Goal: Transaction & Acquisition: Purchase product/service

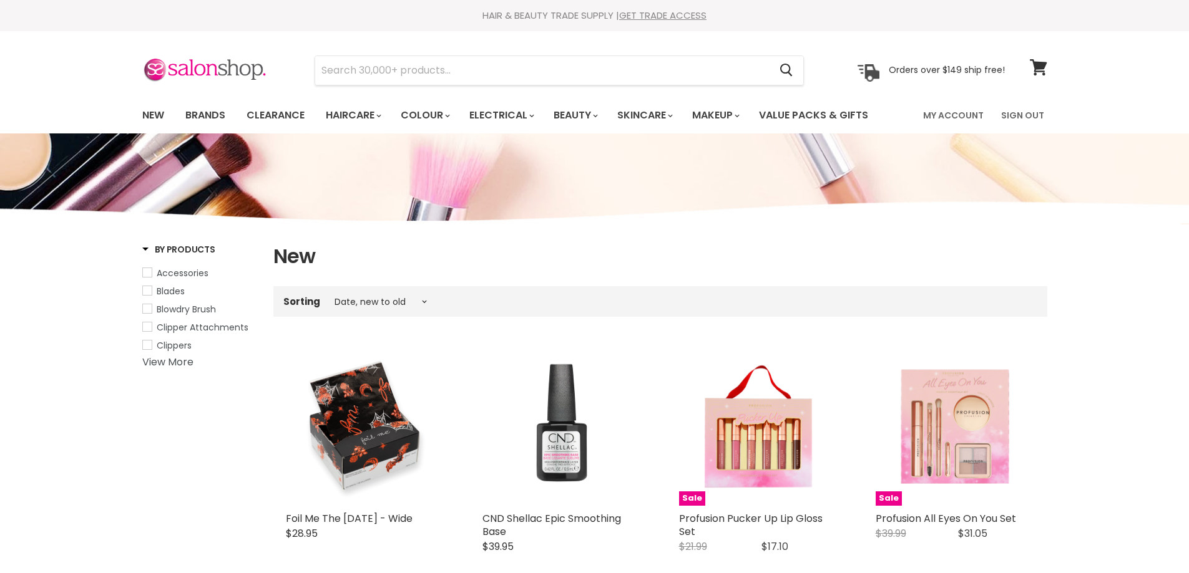
select select "created-descending"
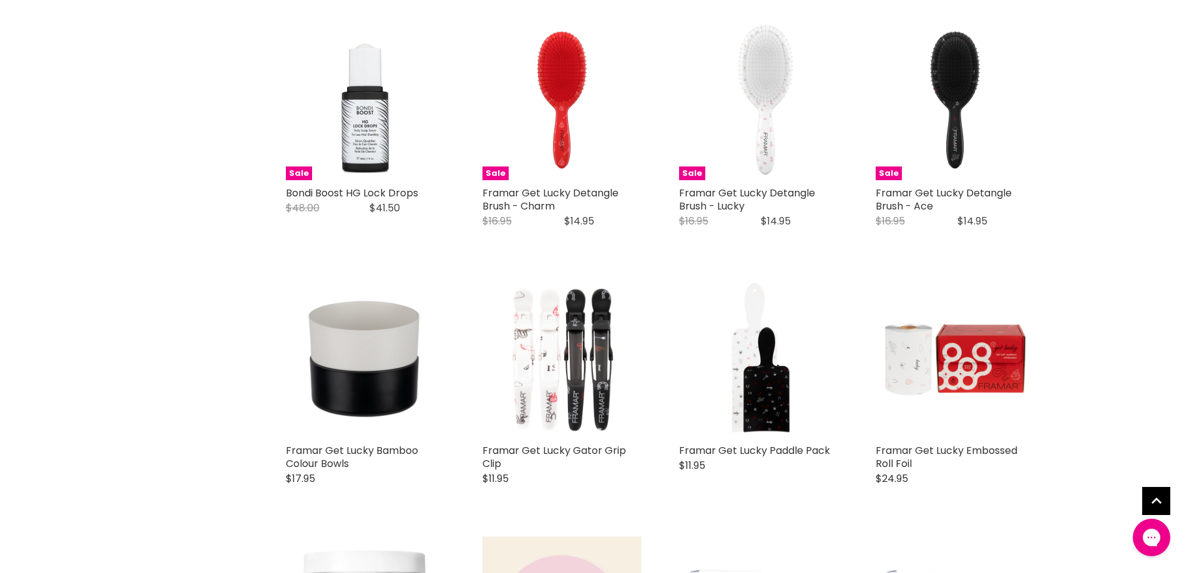
scroll to position [2995, 0]
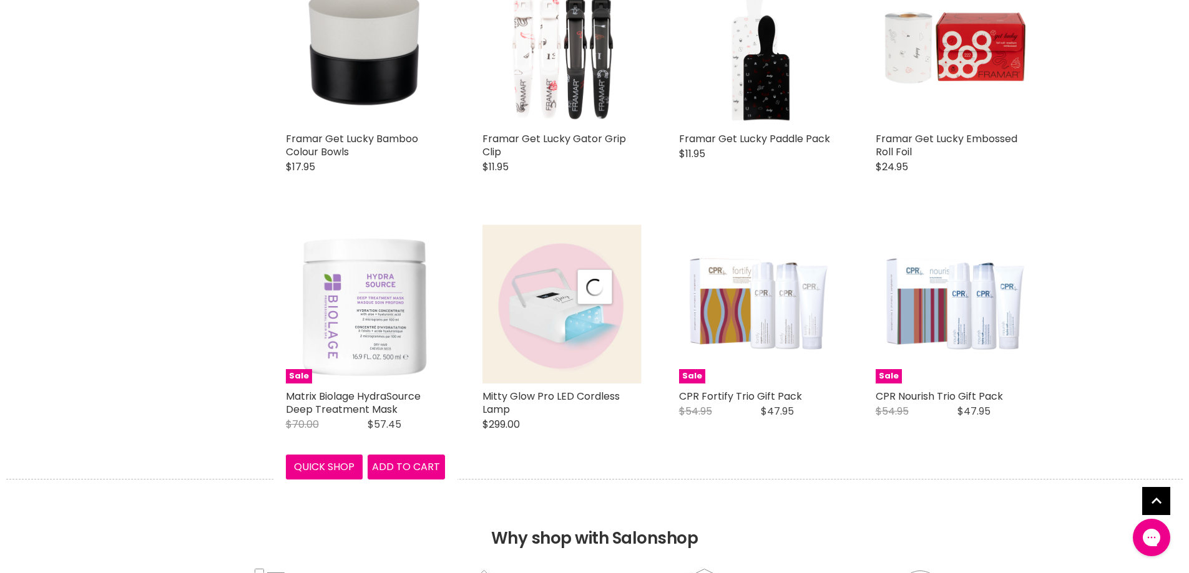
select select "created-descending"
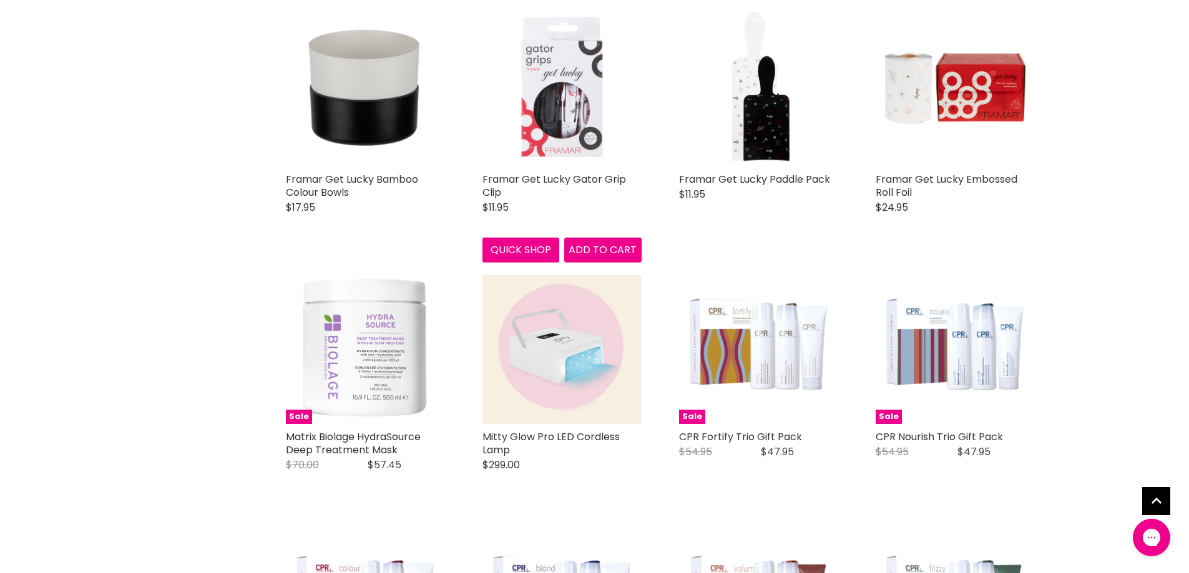
scroll to position [2995, 0]
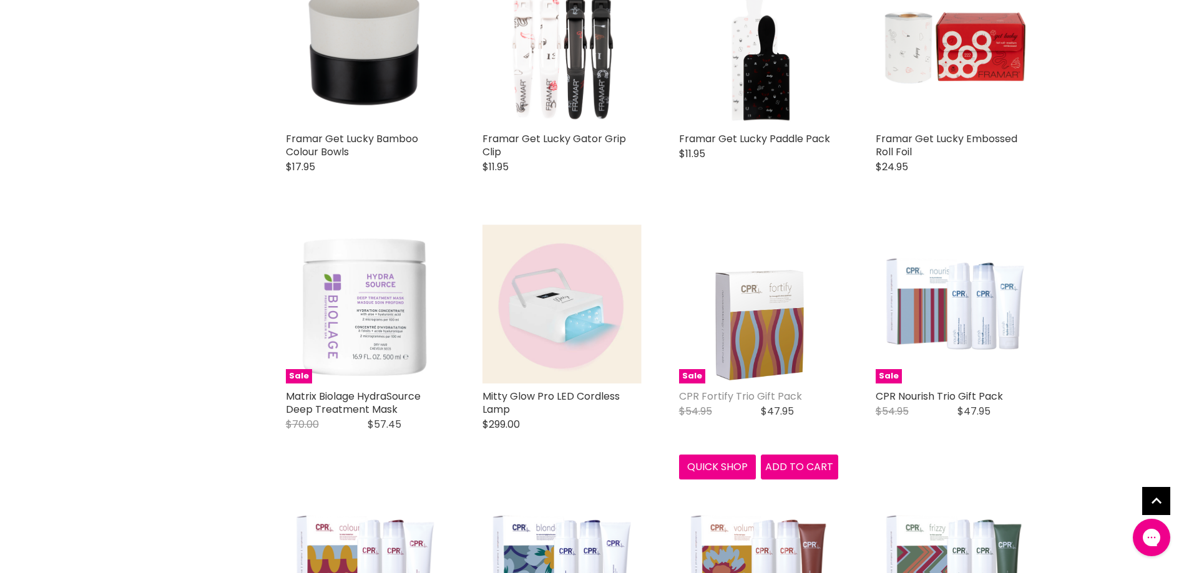
click at [739, 389] on link "CPR Fortify Trio Gift Pack" at bounding box center [740, 396] width 123 height 14
